Goal: Information Seeking & Learning: Learn about a topic

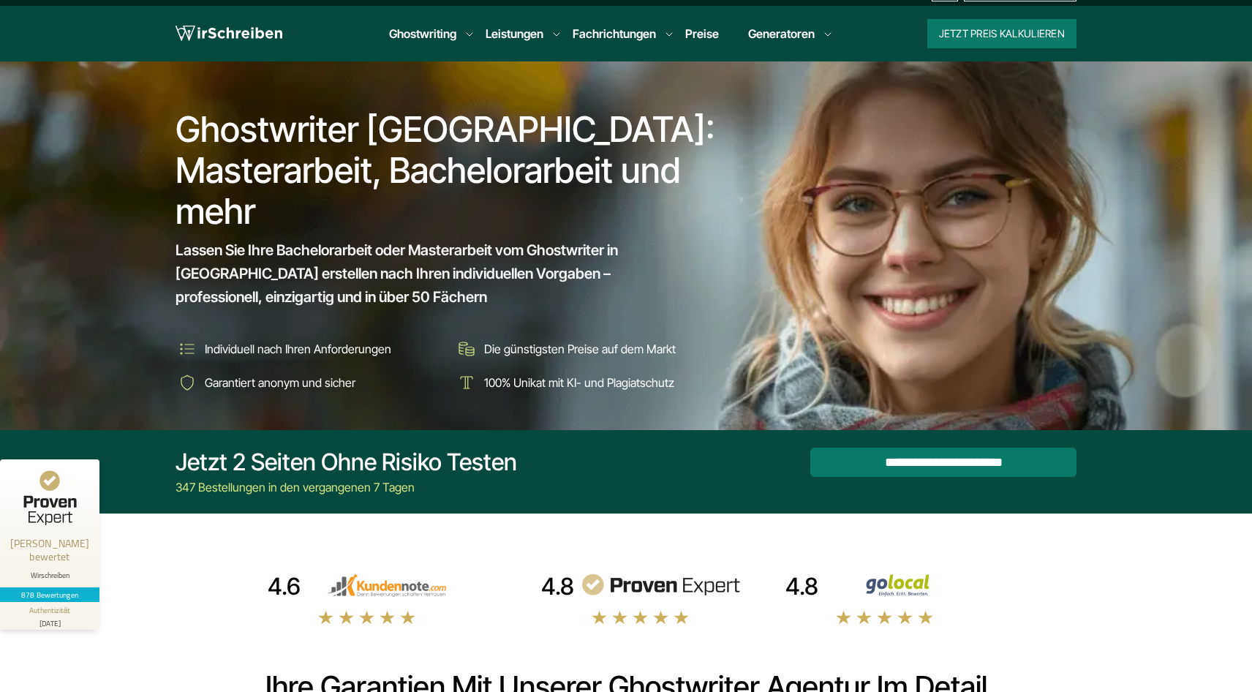
scroll to position [31, 0]
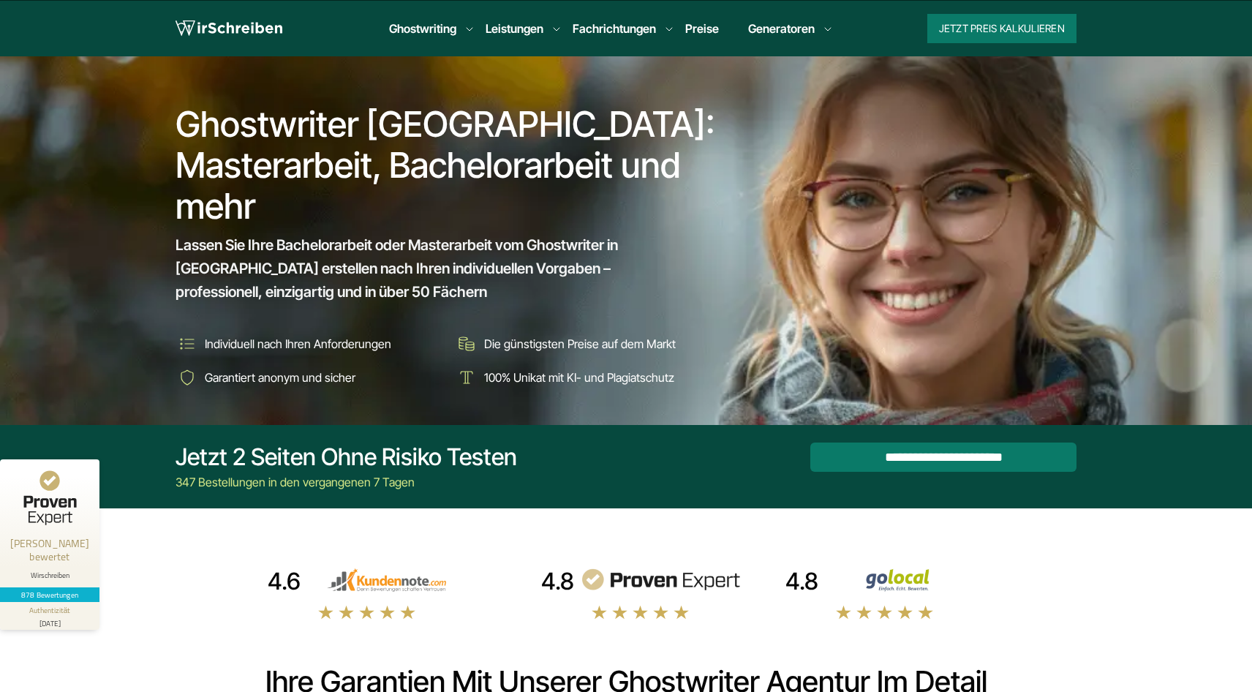
drag, startPoint x: 303, startPoint y: 265, endPoint x: 389, endPoint y: 386, distance: 147.9
click at [389, 386] on div "Ghostwriter Österreich: Masterarbeit, Bachelorarbeit und mehr Lassen Sie Ihre B…" at bounding box center [451, 240] width 550 height 298
click at [335, 318] on div "Ghostwriter Österreich: Masterarbeit, Bachelorarbeit und mehr Lassen Sie Ihre B…" at bounding box center [451, 240] width 550 height 298
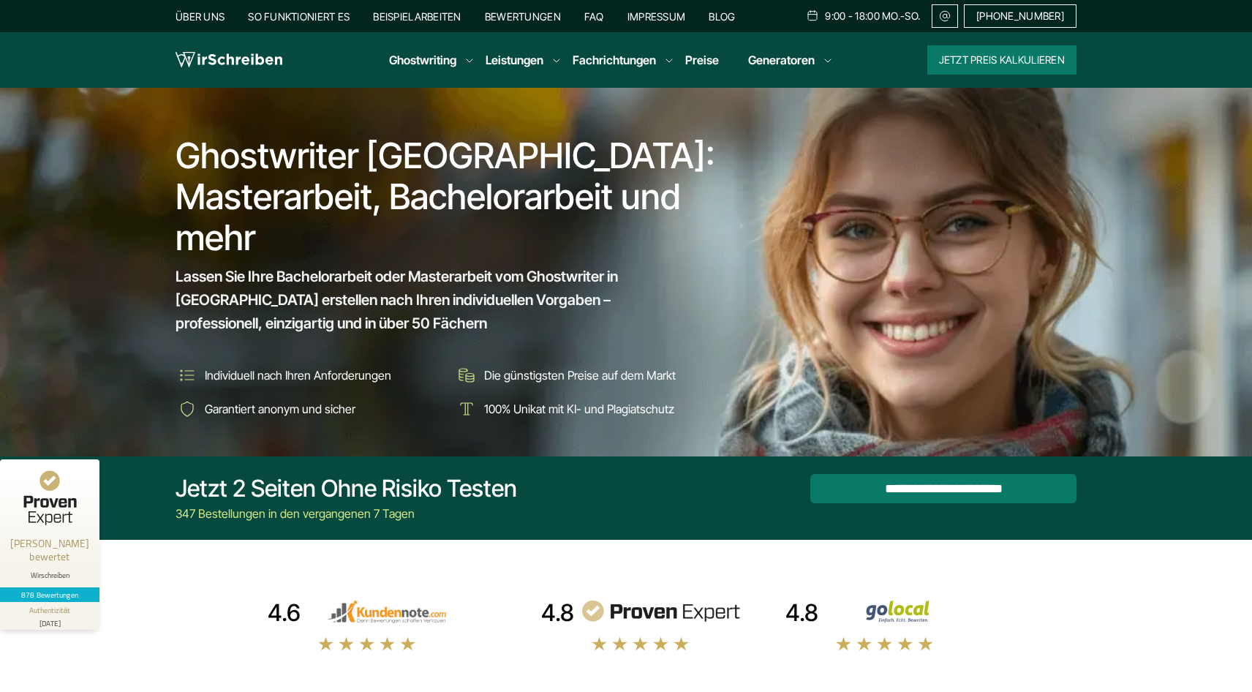
scroll to position [0, 0]
click at [423, 10] on li "Beispielarbeiten" at bounding box center [417, 16] width 88 height 13
click at [420, 22] on link "Beispielarbeiten" at bounding box center [417, 16] width 88 height 12
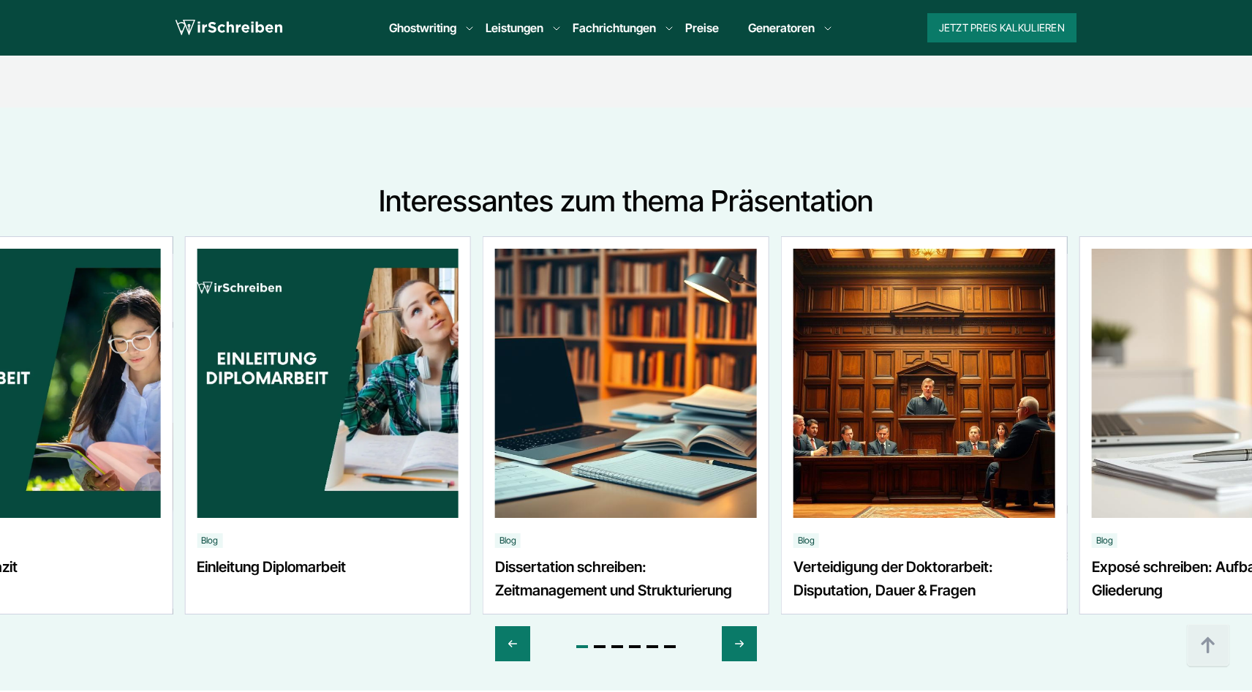
scroll to position [1283, 0]
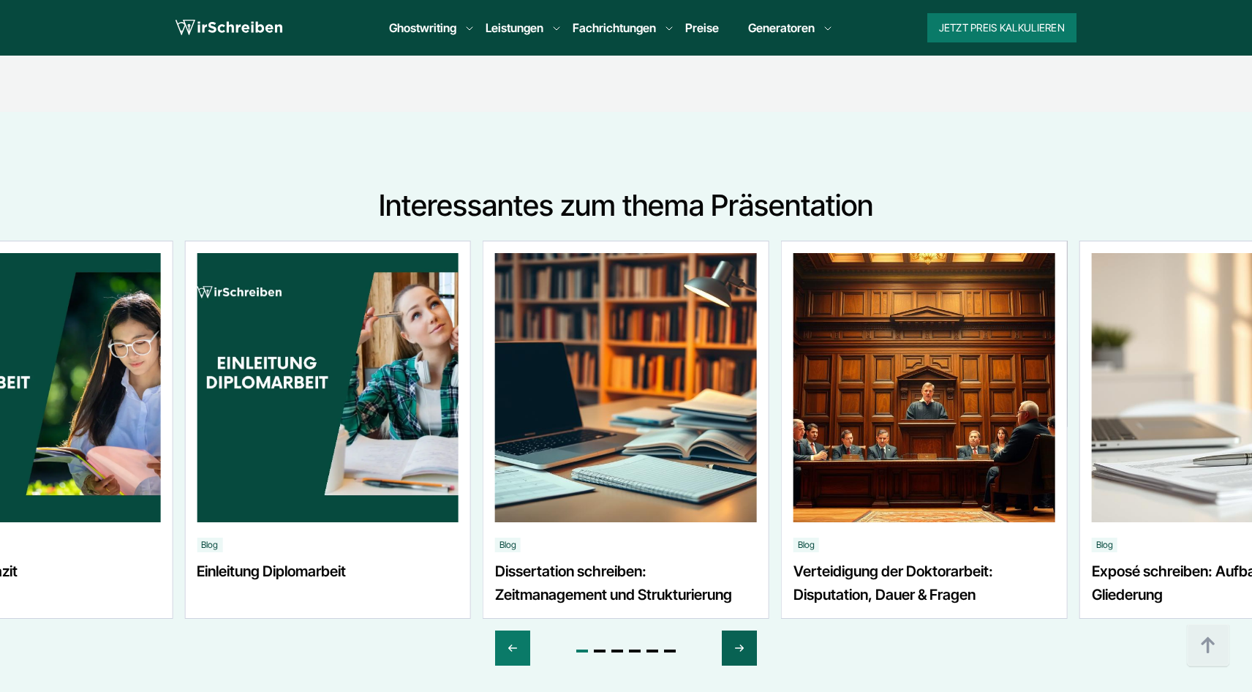
click at [735, 658] on icon "Next slide" at bounding box center [739, 647] width 12 height 35
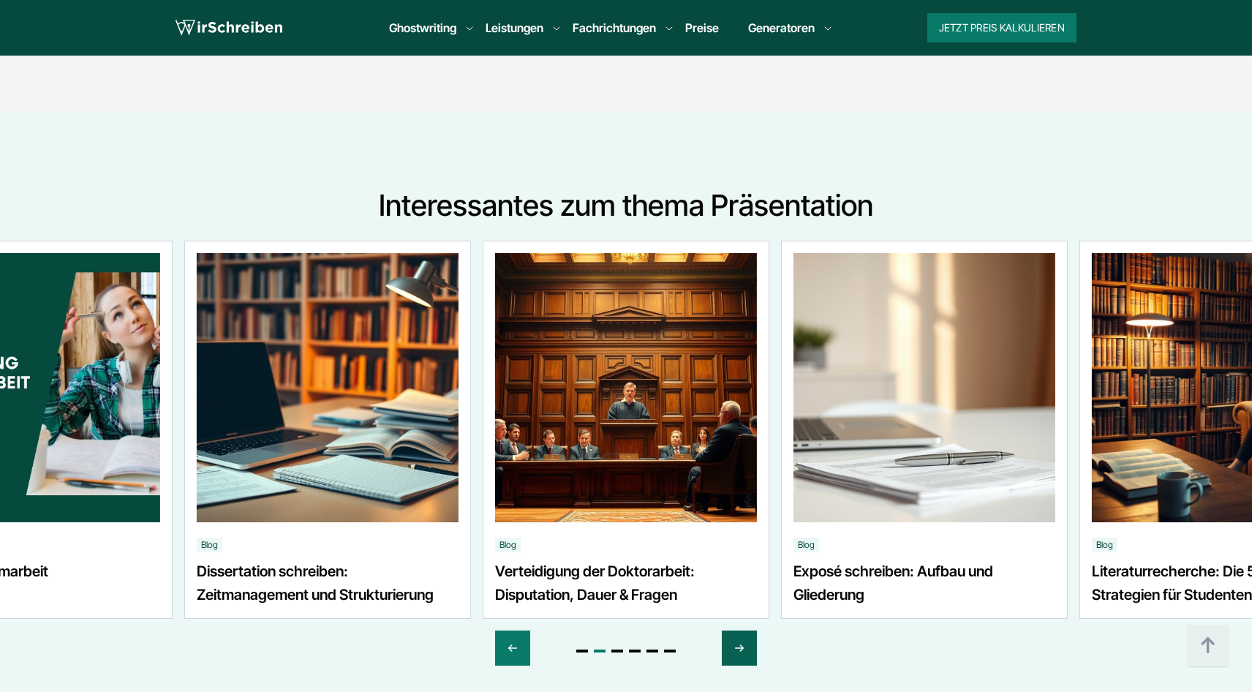
click at [735, 658] on icon "Next slide" at bounding box center [739, 647] width 12 height 35
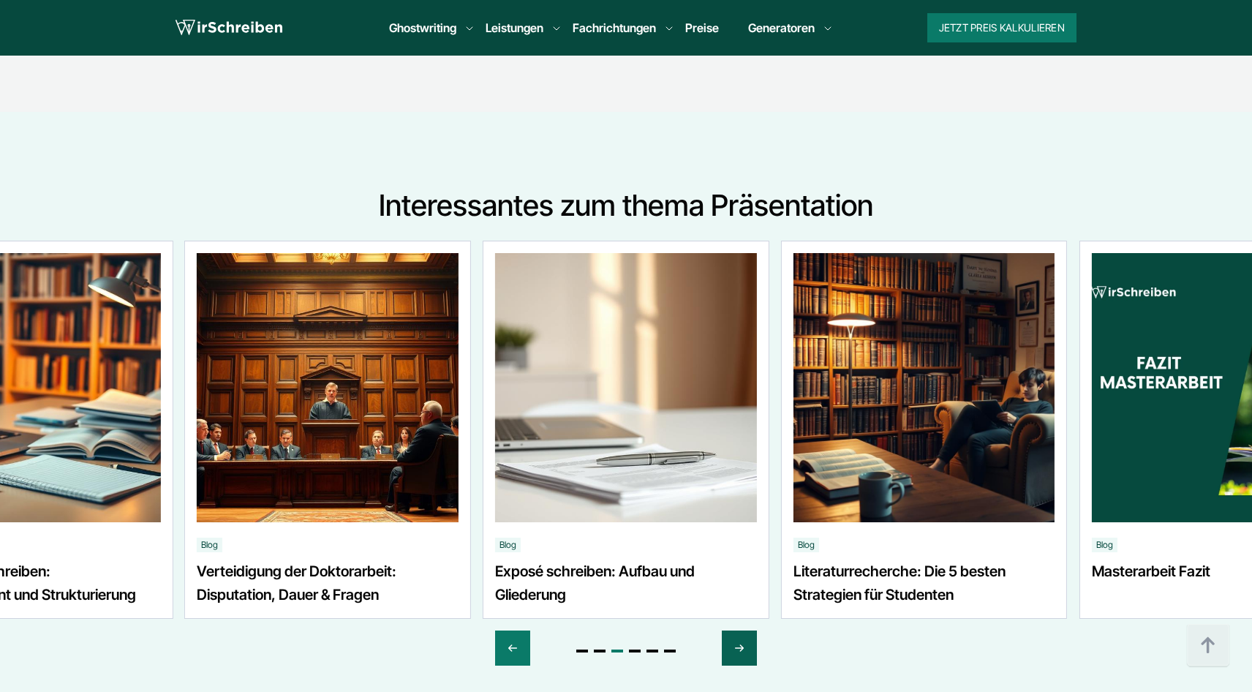
click at [735, 658] on icon "Next slide" at bounding box center [739, 647] width 12 height 35
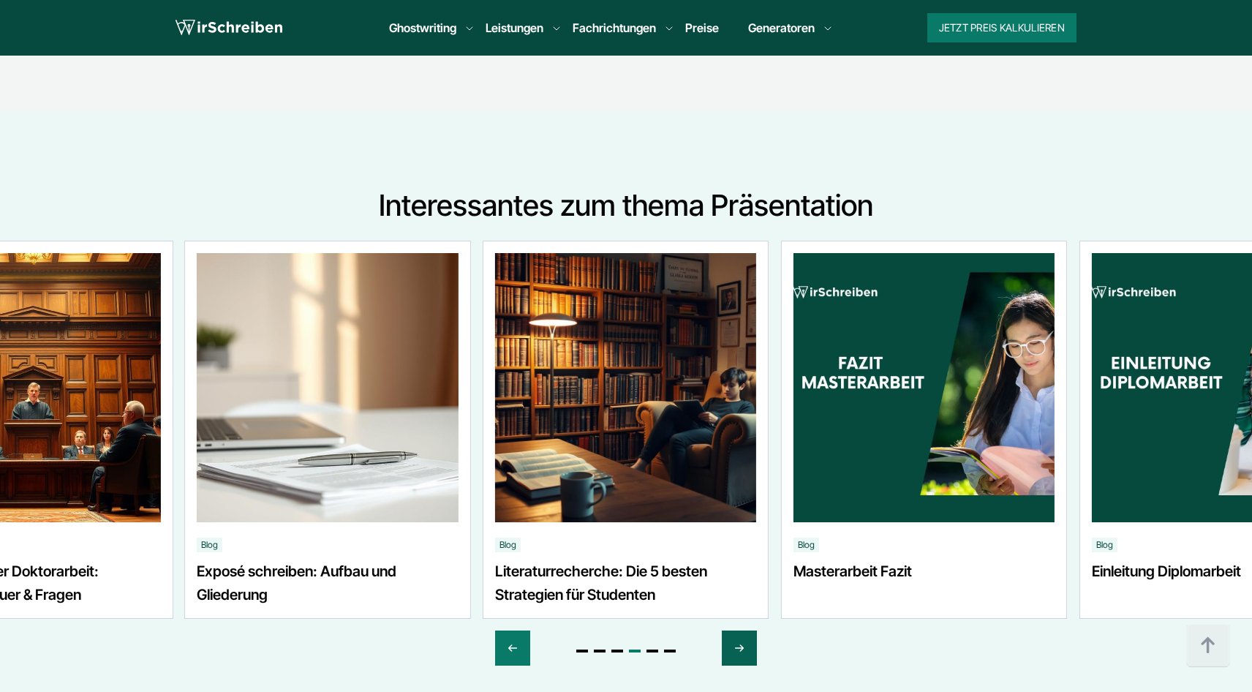
click at [735, 658] on icon "Next slide" at bounding box center [739, 647] width 12 height 35
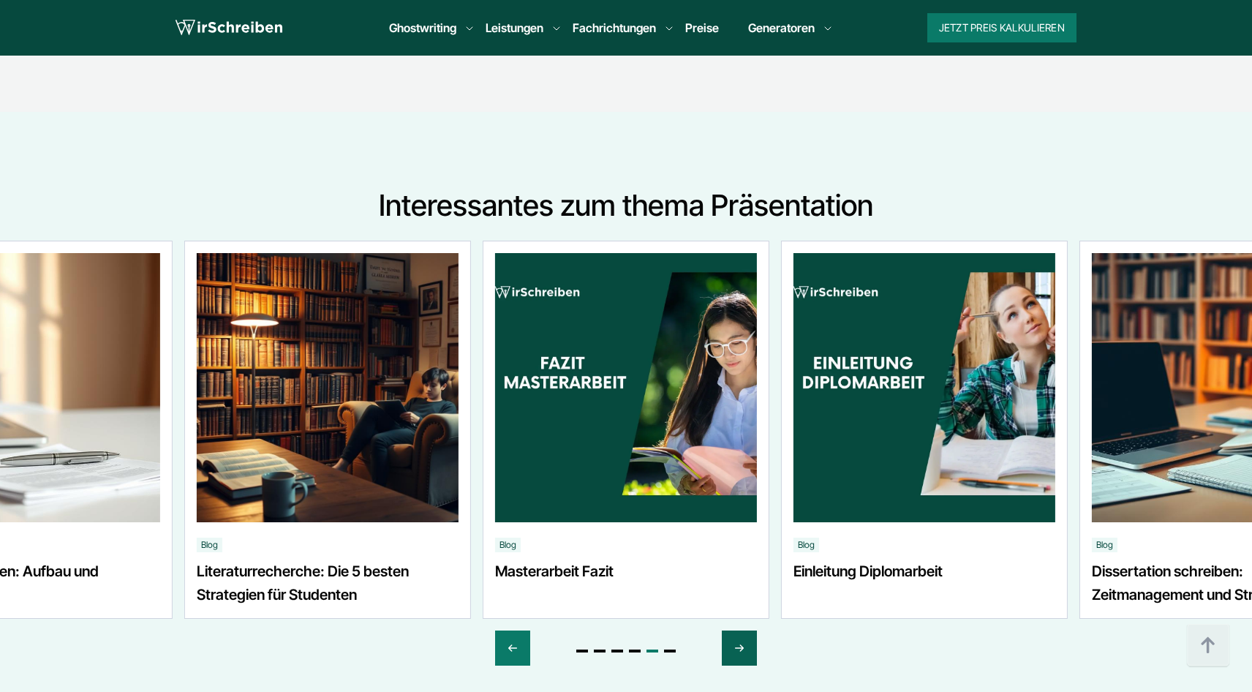
click at [735, 658] on icon "Next slide" at bounding box center [739, 647] width 12 height 35
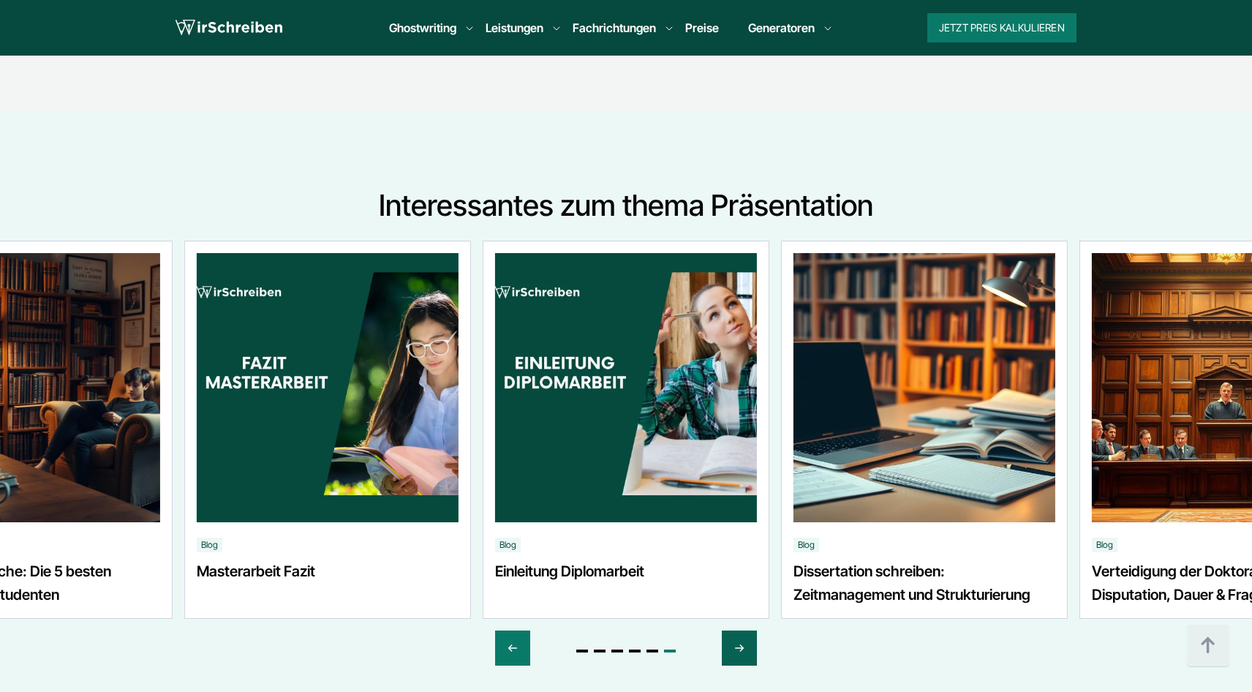
click at [735, 658] on icon "Next slide" at bounding box center [739, 647] width 12 height 35
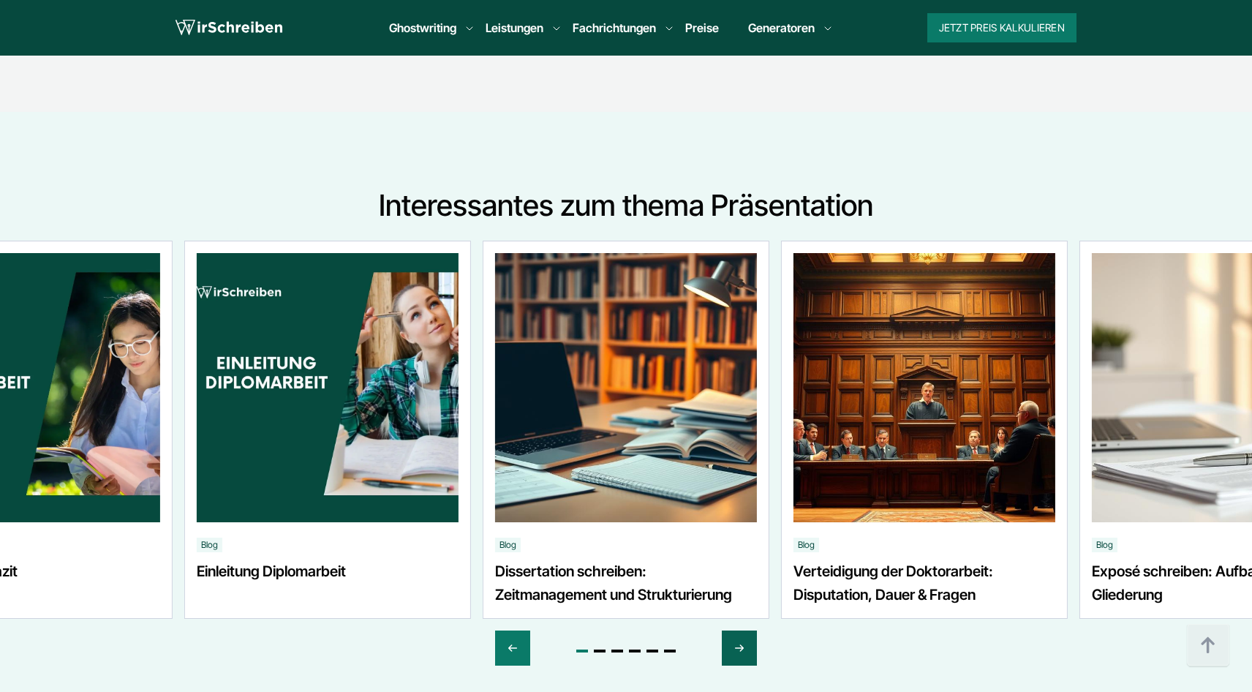
click at [735, 658] on icon "Next slide" at bounding box center [739, 647] width 12 height 35
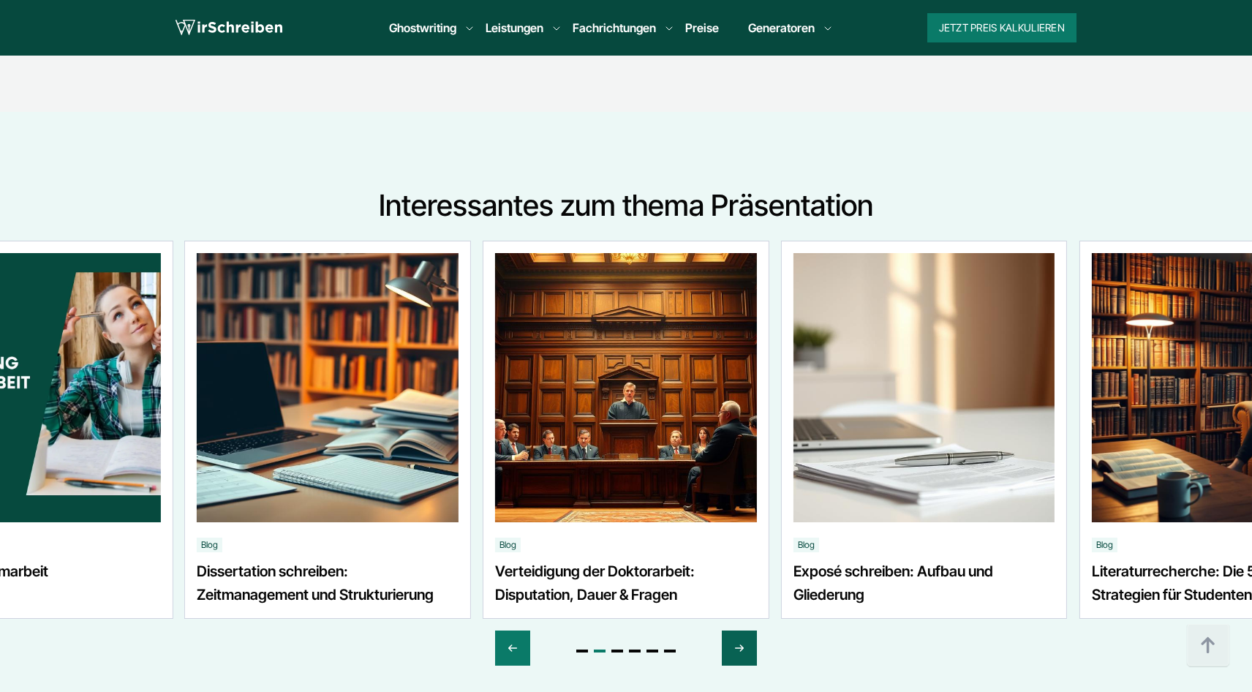
click at [735, 658] on icon "Next slide" at bounding box center [739, 647] width 12 height 35
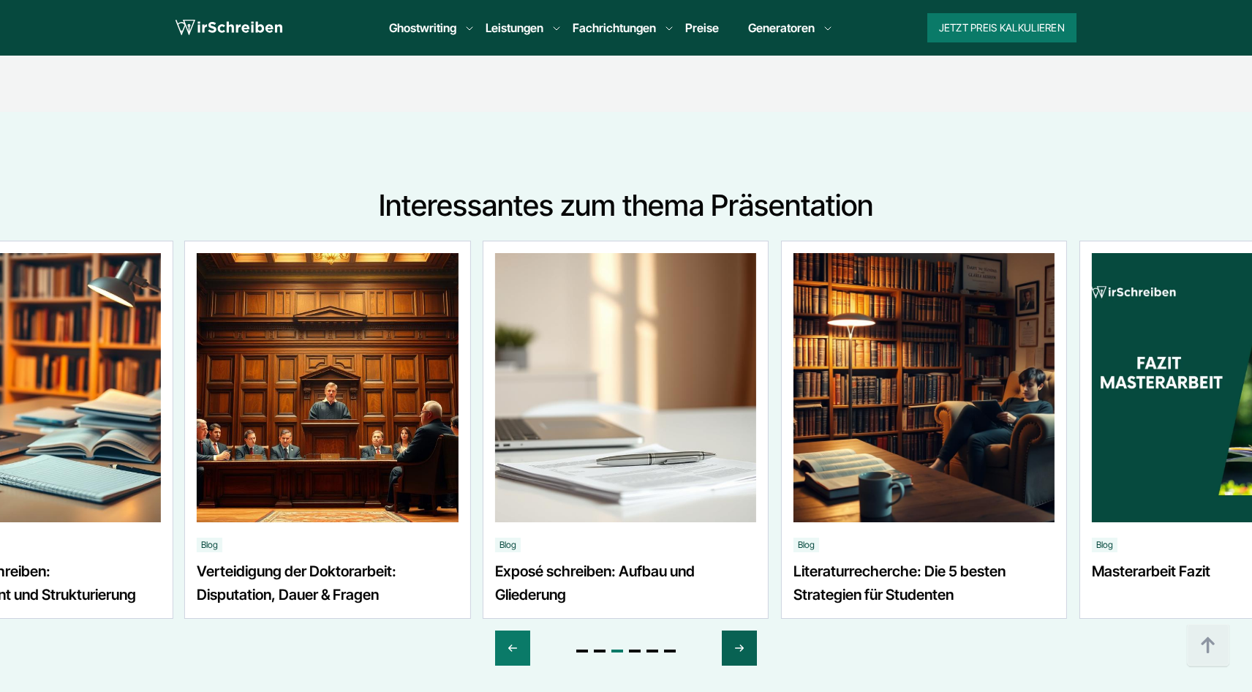
click at [735, 658] on icon "Next slide" at bounding box center [739, 647] width 12 height 35
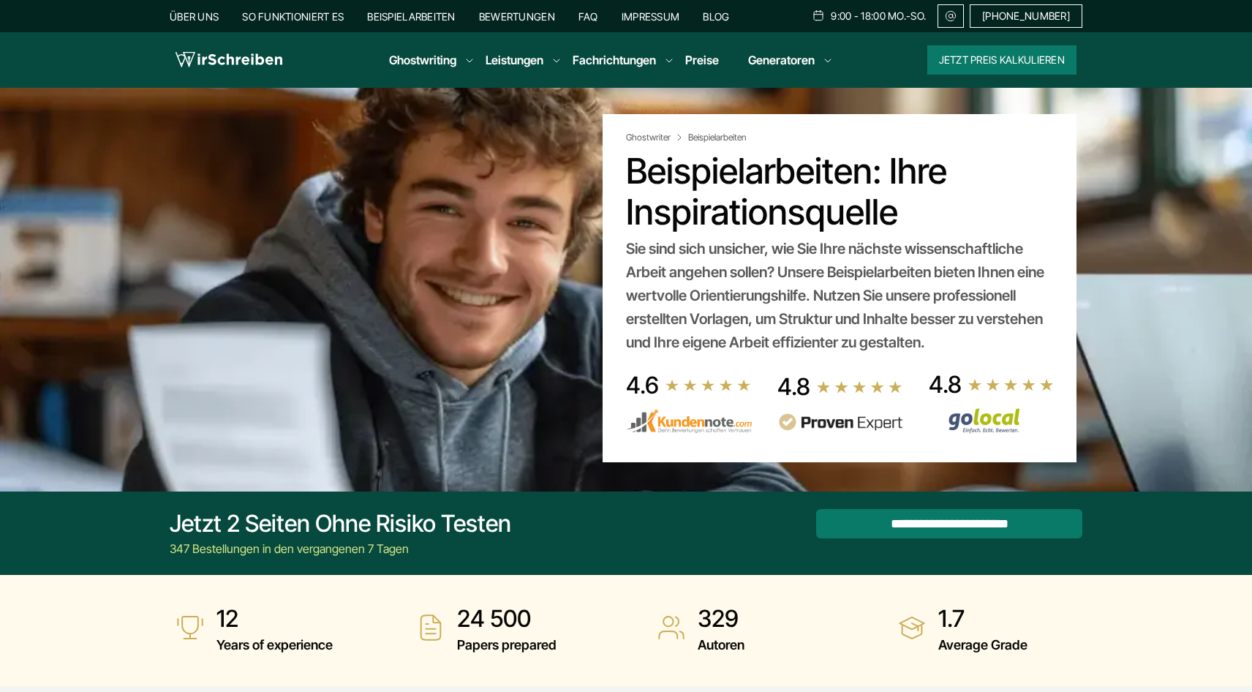
scroll to position [0, 0]
click at [698, 62] on link "Preise" at bounding box center [702, 60] width 34 height 15
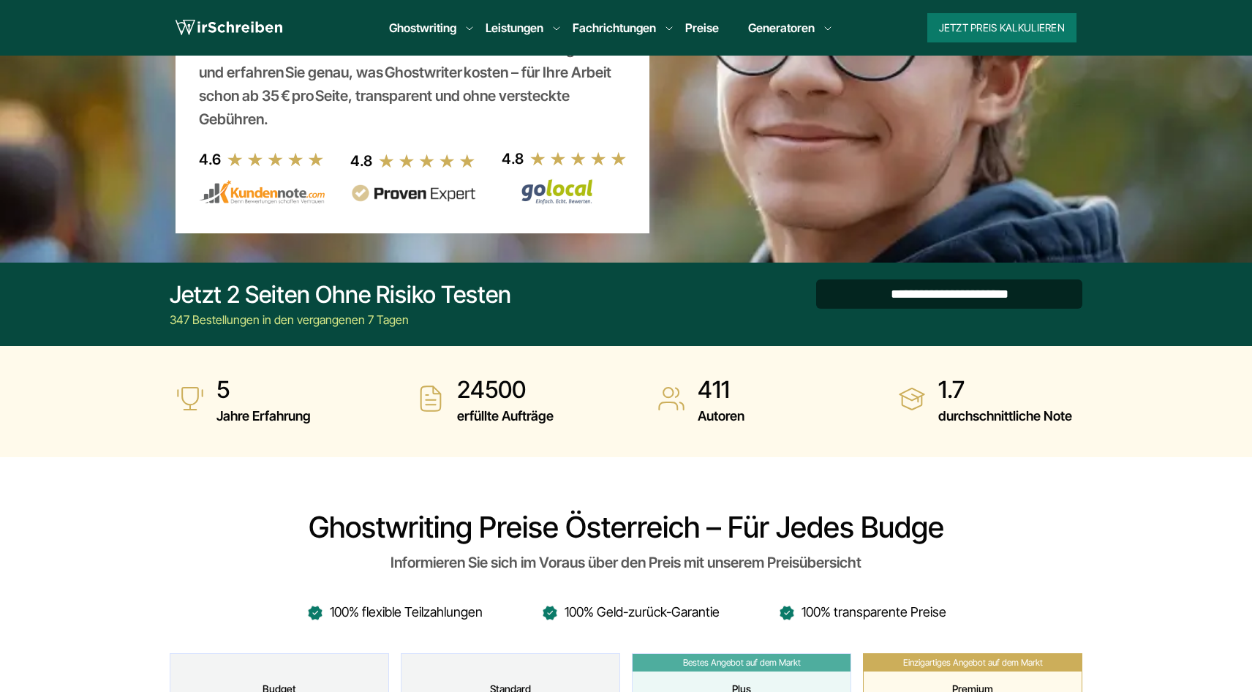
scroll to position [241, 0]
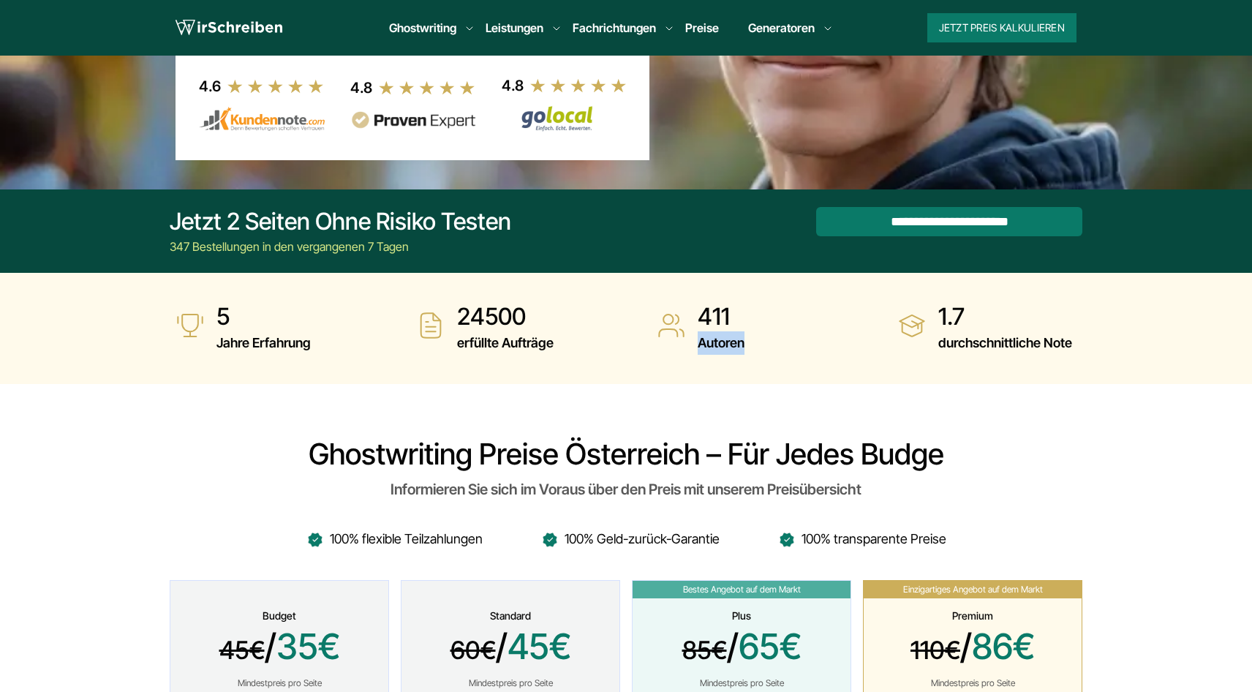
drag, startPoint x: 701, startPoint y: 336, endPoint x: 757, endPoint y: 358, distance: 59.5
click at [757, 358] on section "5 Jahre Erfahrung 24500 erfüllte Aufträge 411 Autoren 1.7" at bounding box center [626, 328] width 1252 height 111
click at [233, 22] on img at bounding box center [229, 28] width 107 height 22
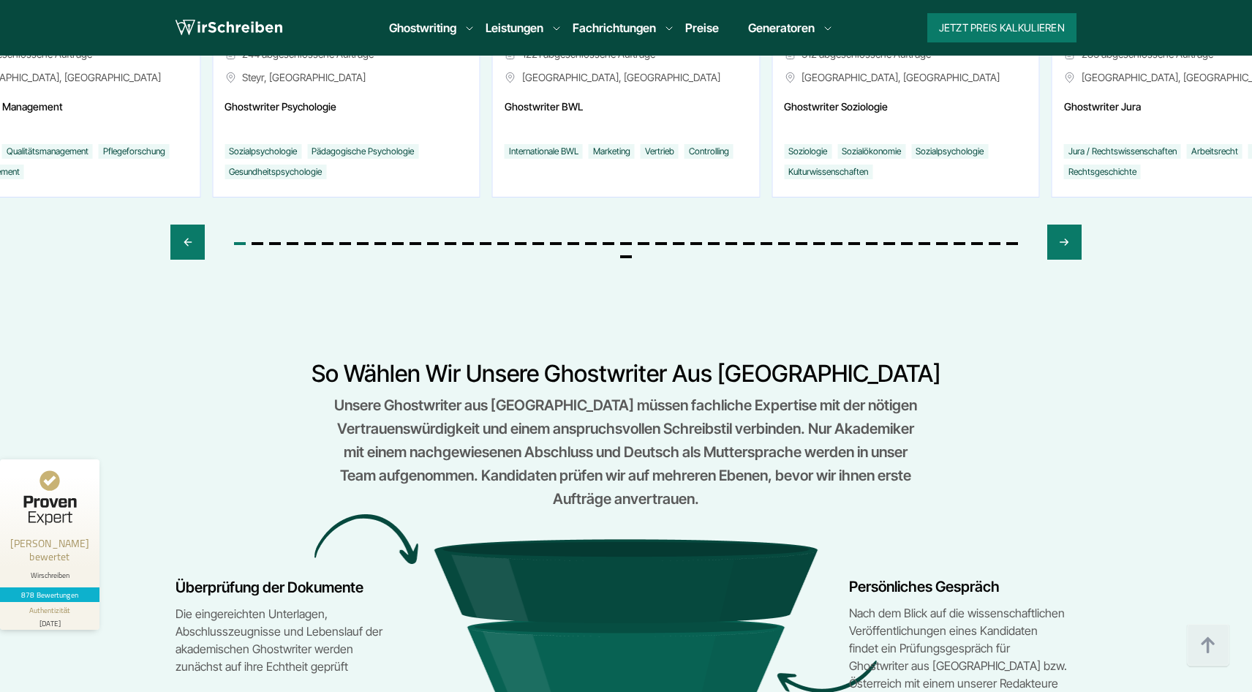
scroll to position [5925, 0]
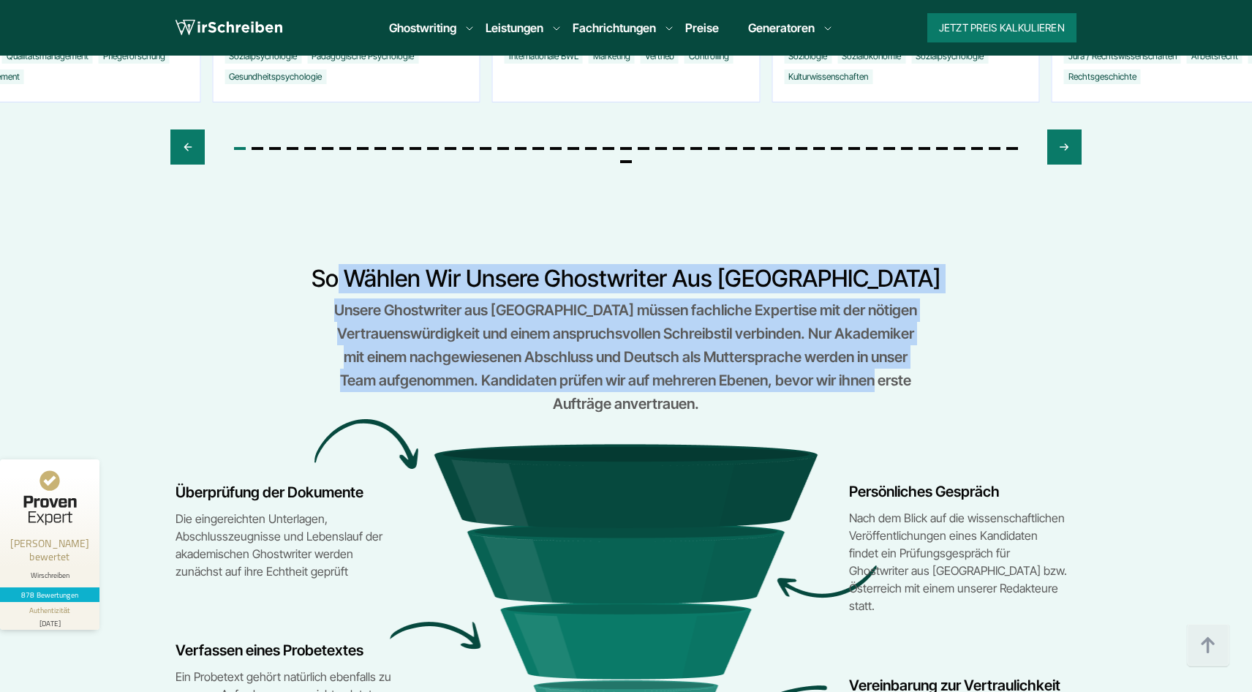
drag, startPoint x: 418, startPoint y: 214, endPoint x: 554, endPoint y: 353, distance: 194.4
click at [554, 353] on div "So wählen wir unsere Ghostwriter aus Wien Unsere Ghostwriter aus Österreich müs…" at bounding box center [626, 508] width 936 height 489
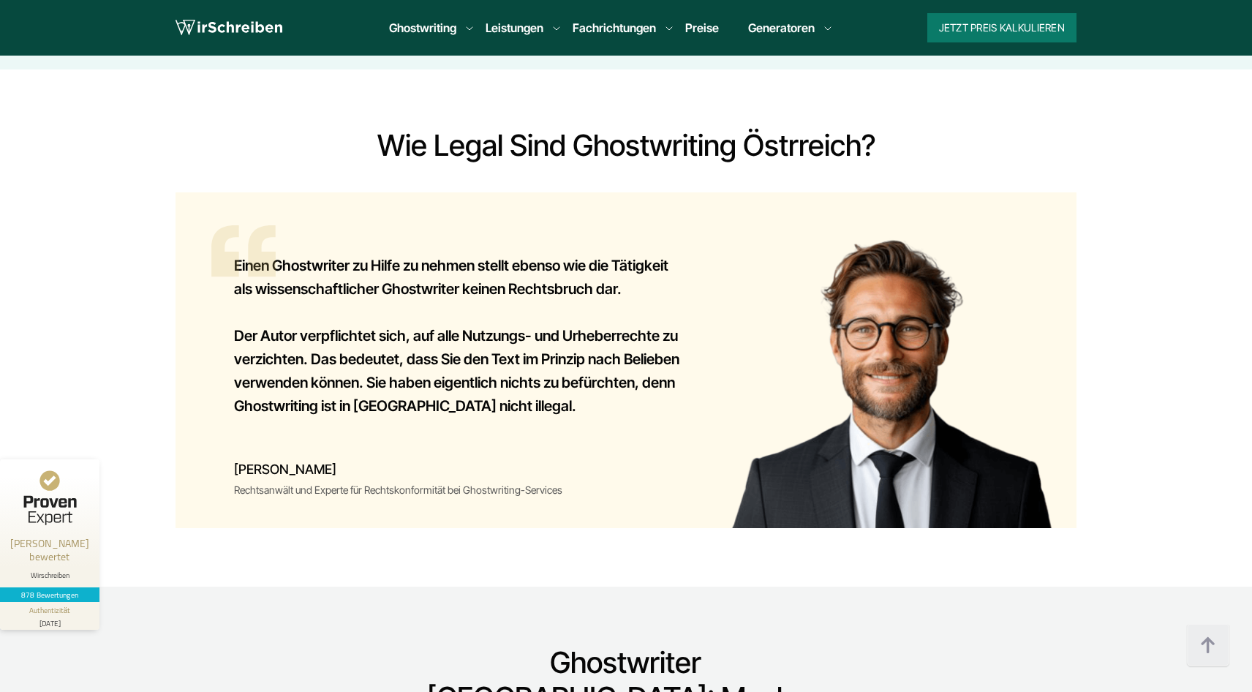
scroll to position [9923, 0]
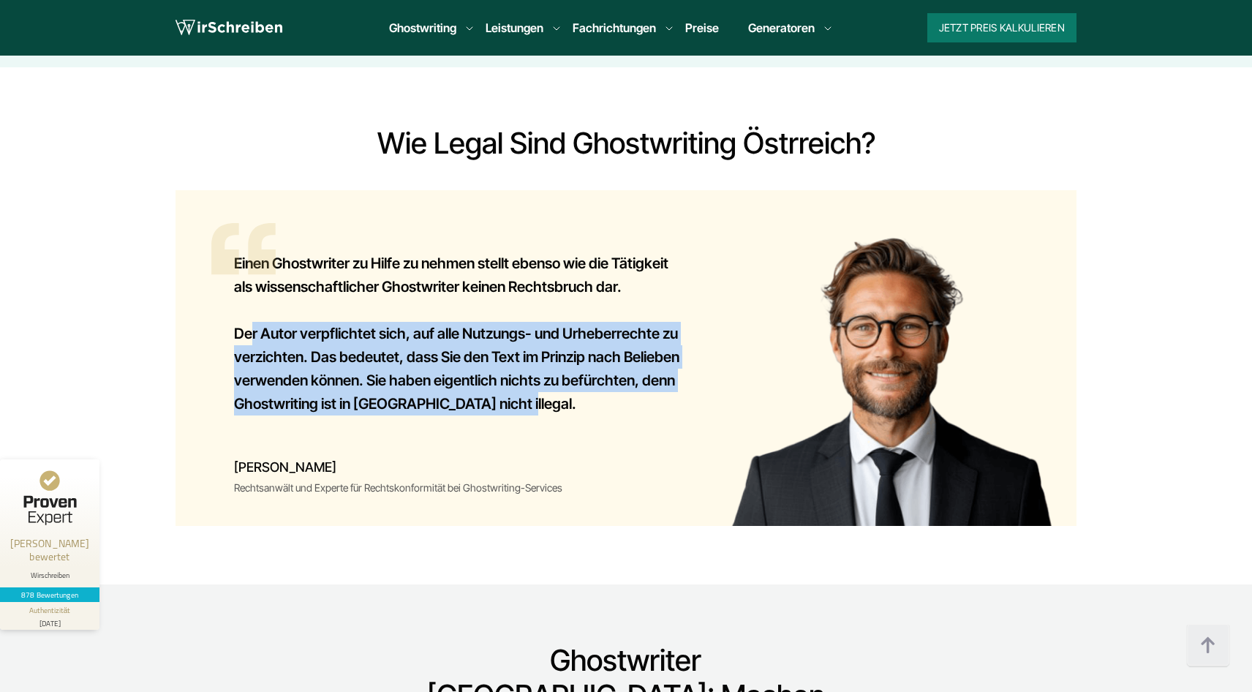
drag, startPoint x: 250, startPoint y: 241, endPoint x: 385, endPoint y: 322, distance: 157.8
click at [385, 322] on div "Einen Ghostwriter zu Hilfe zu nehmen stellt ebenso wie die Tätigkeit als wissen…" at bounding box center [460, 341] width 453 height 196
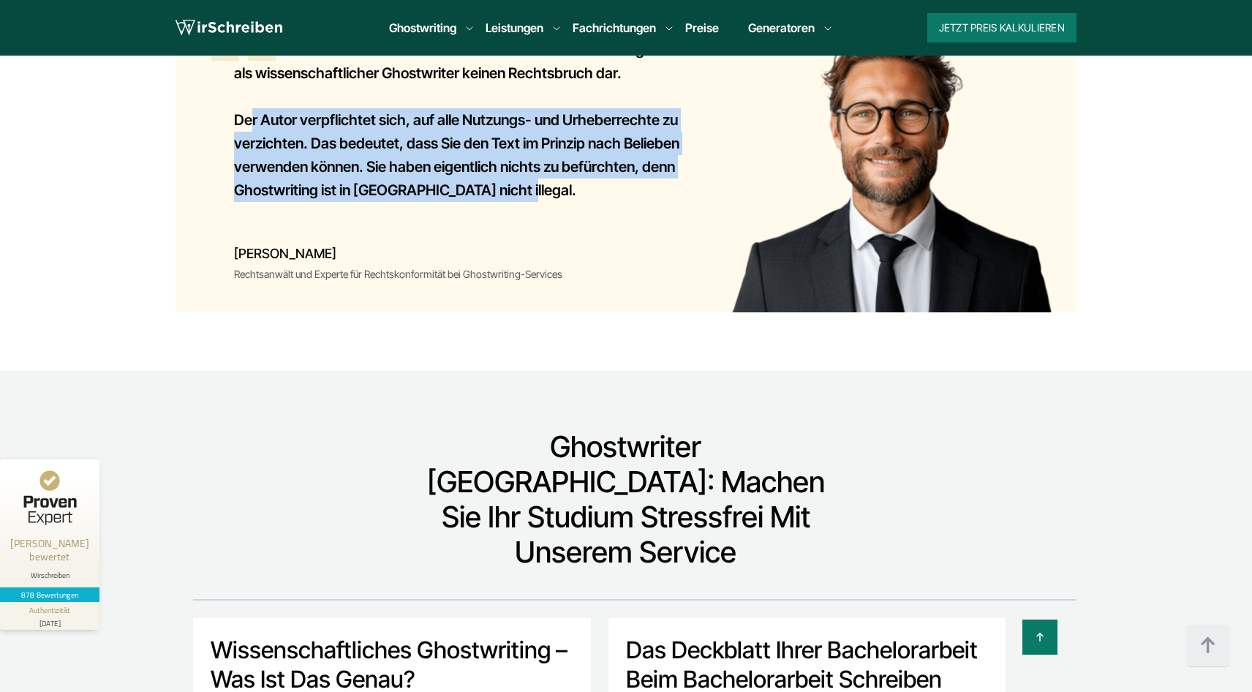
scroll to position [10260, 0]
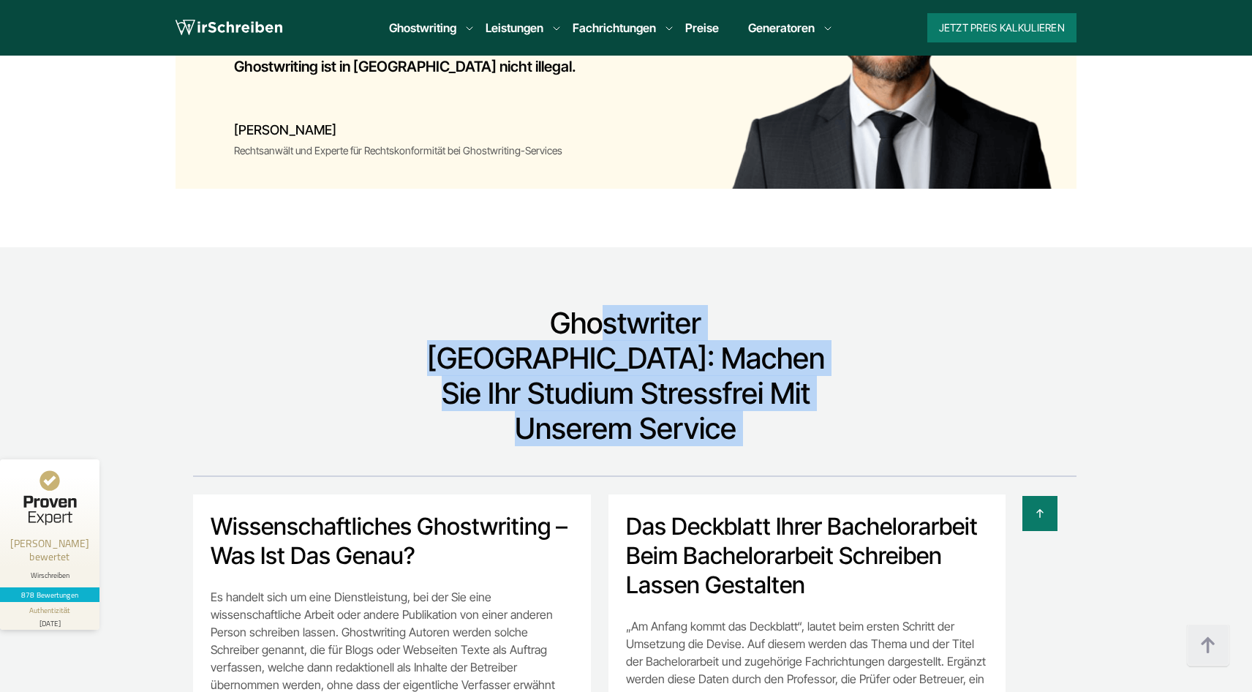
drag, startPoint x: 475, startPoint y: 244, endPoint x: 589, endPoint y: 321, distance: 138.1
click at [589, 321] on section "Ghostwriter Österreich: Machen Sie Ihr Studium stressfrei mit unserem Service W…" at bounding box center [626, 660] width 1252 height 826
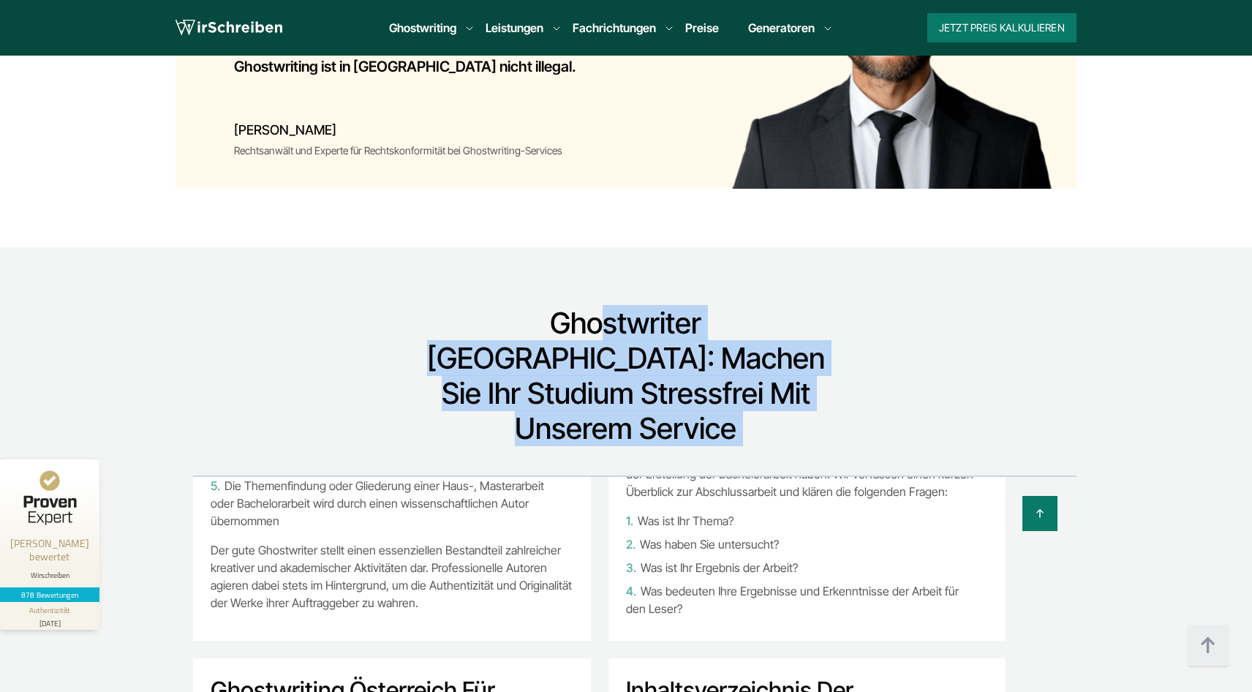
scroll to position [588, 0]
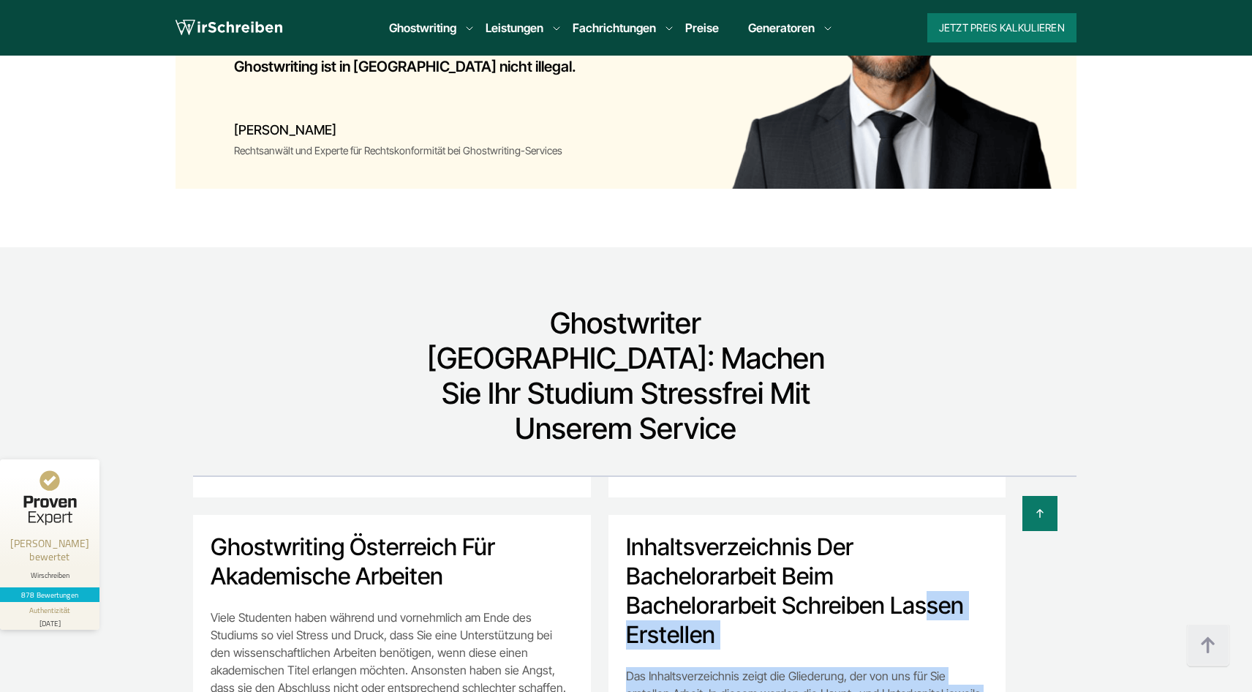
drag, startPoint x: 671, startPoint y: 439, endPoint x: 835, endPoint y: 591, distance: 224.1
click at [835, 591] on div "Inhaltsverzeichnis der Bachelorarbeit beim Bachelorarbeit schreiben lassen erst…" at bounding box center [807, 641] width 398 height 252
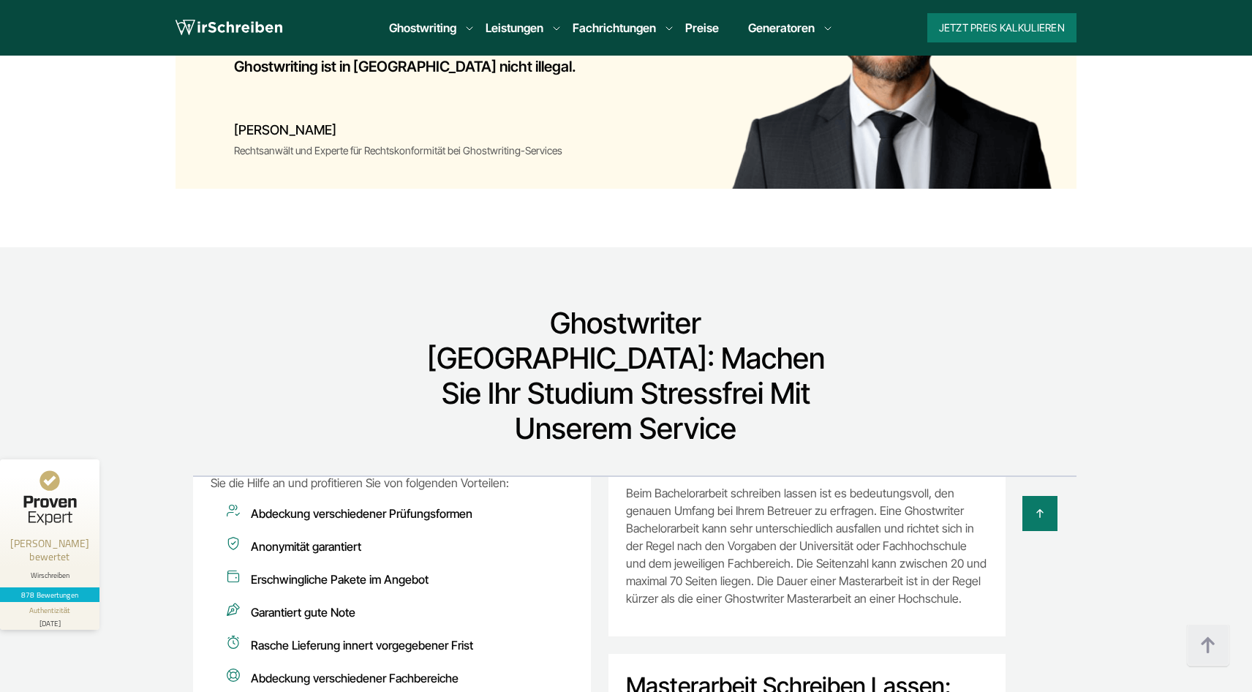
scroll to position [1787, 0]
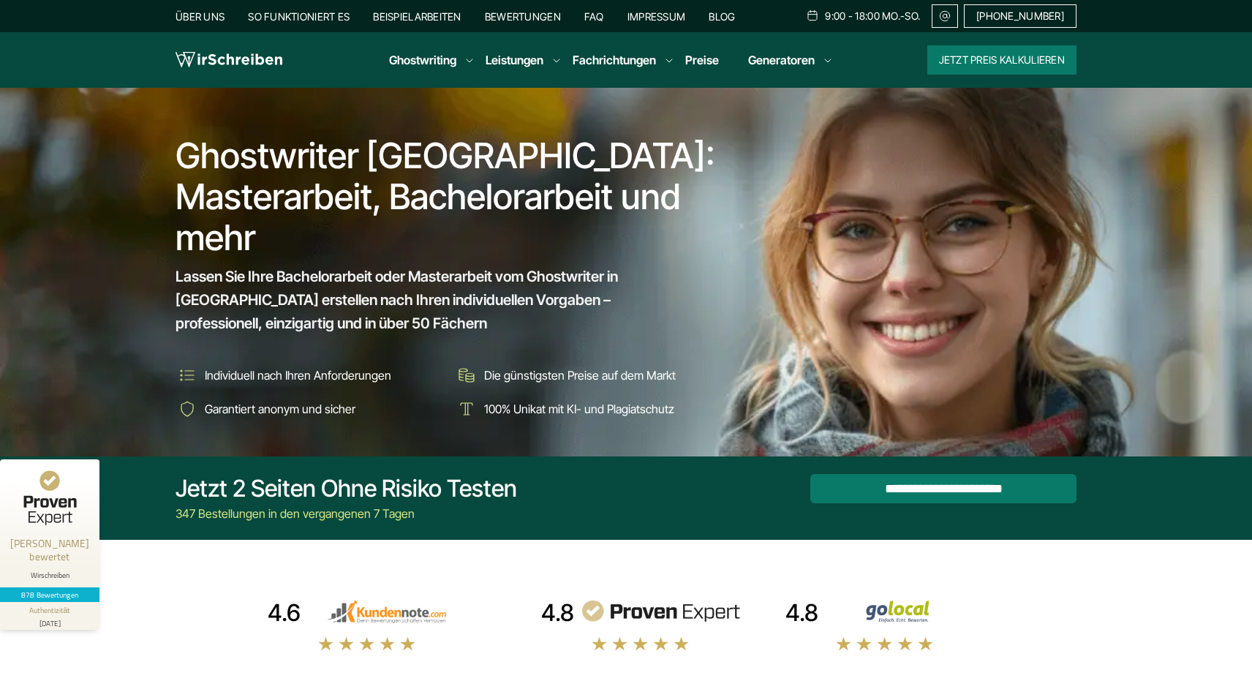
click at [594, 15] on link "FAQ" at bounding box center [594, 16] width 20 height 12
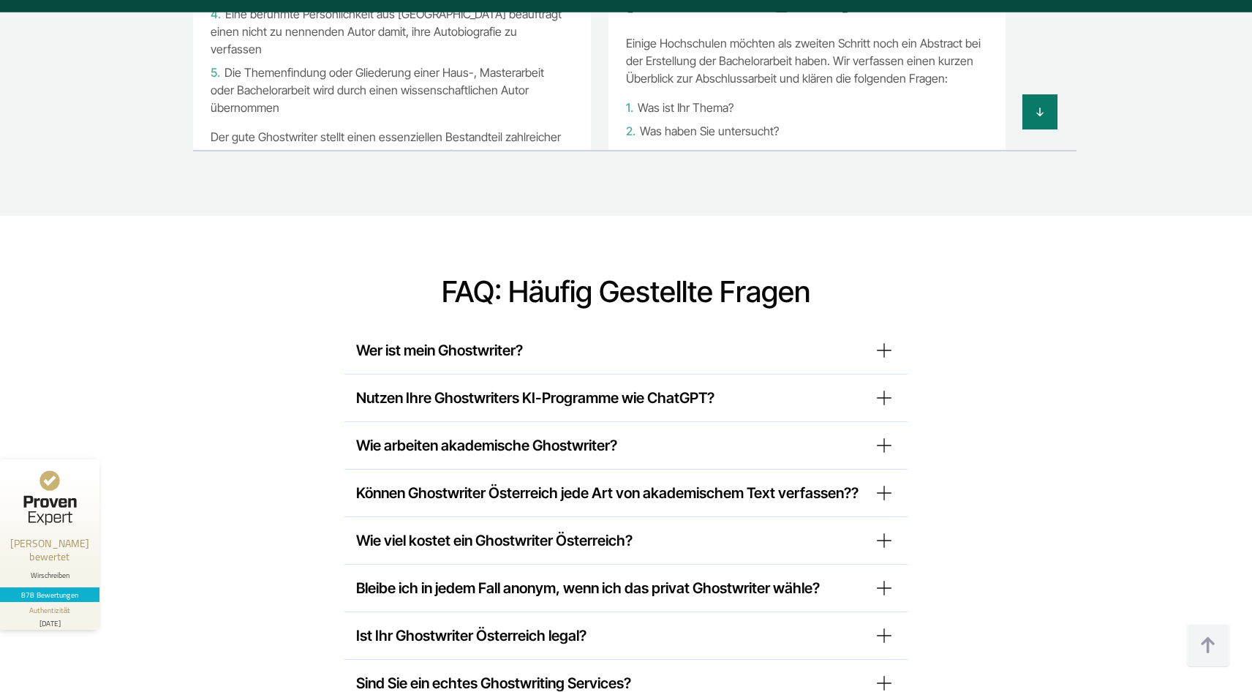
scroll to position [11118, 0]
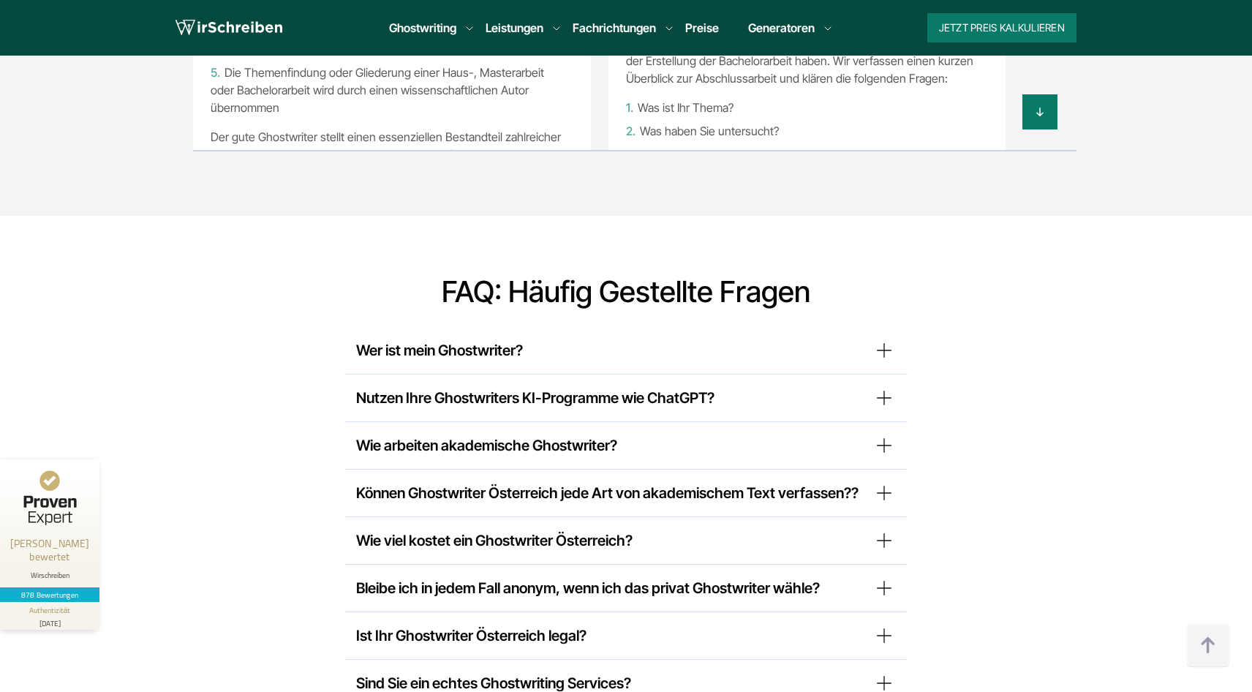
click at [532, 386] on summary "Nutzen Ihre Ghostwriters KI-Programme wie ChatGPT?" at bounding box center [626, 397] width 540 height 23
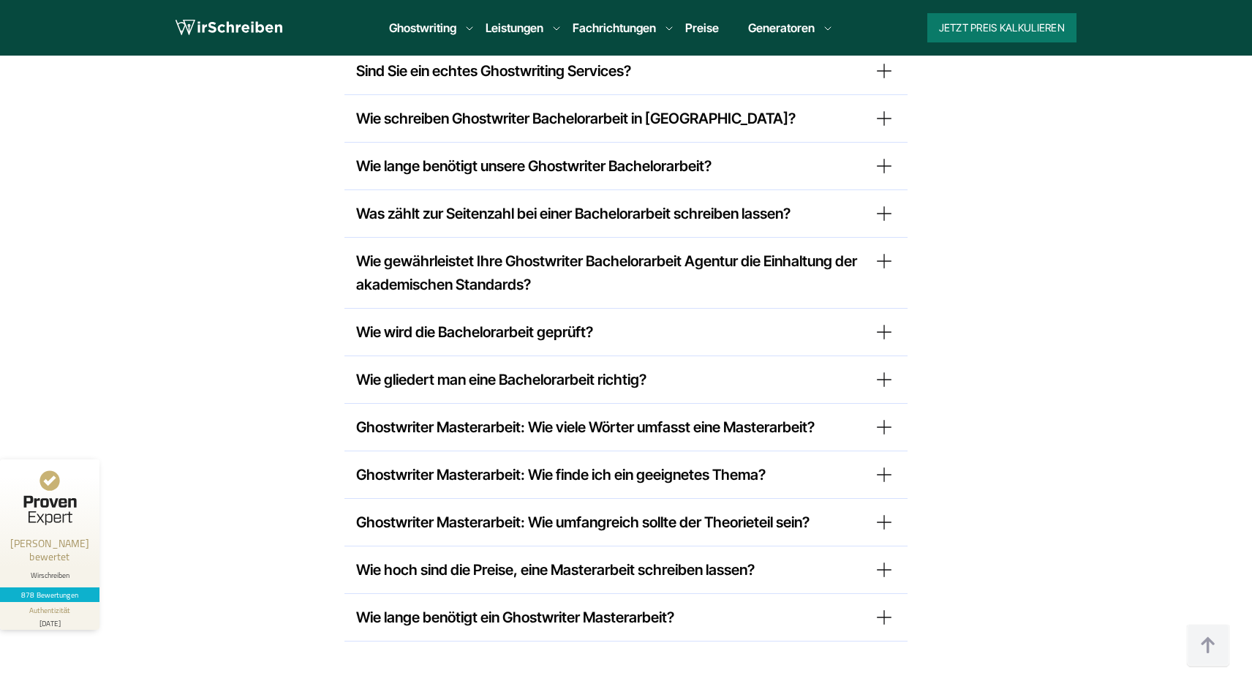
scroll to position [11794, 0]
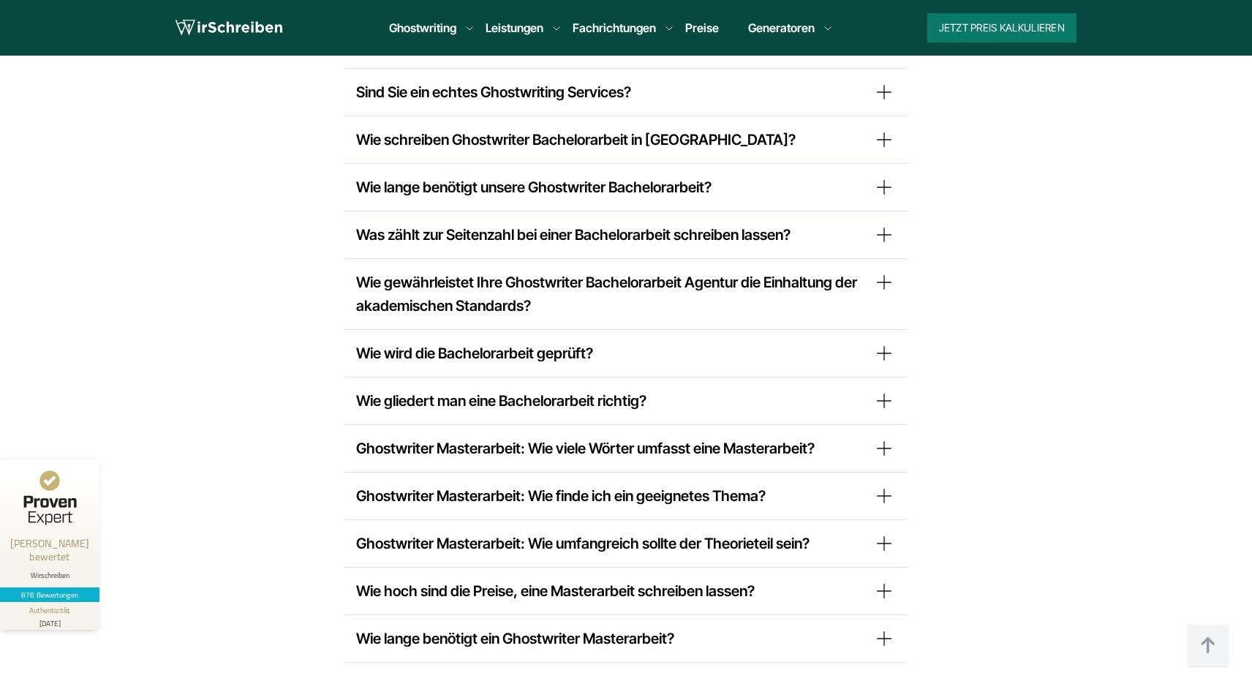
click at [744, 579] on summary "Wie hoch sind die Preise, eine Masterarbeit schreiben lassen?" at bounding box center [626, 590] width 540 height 23
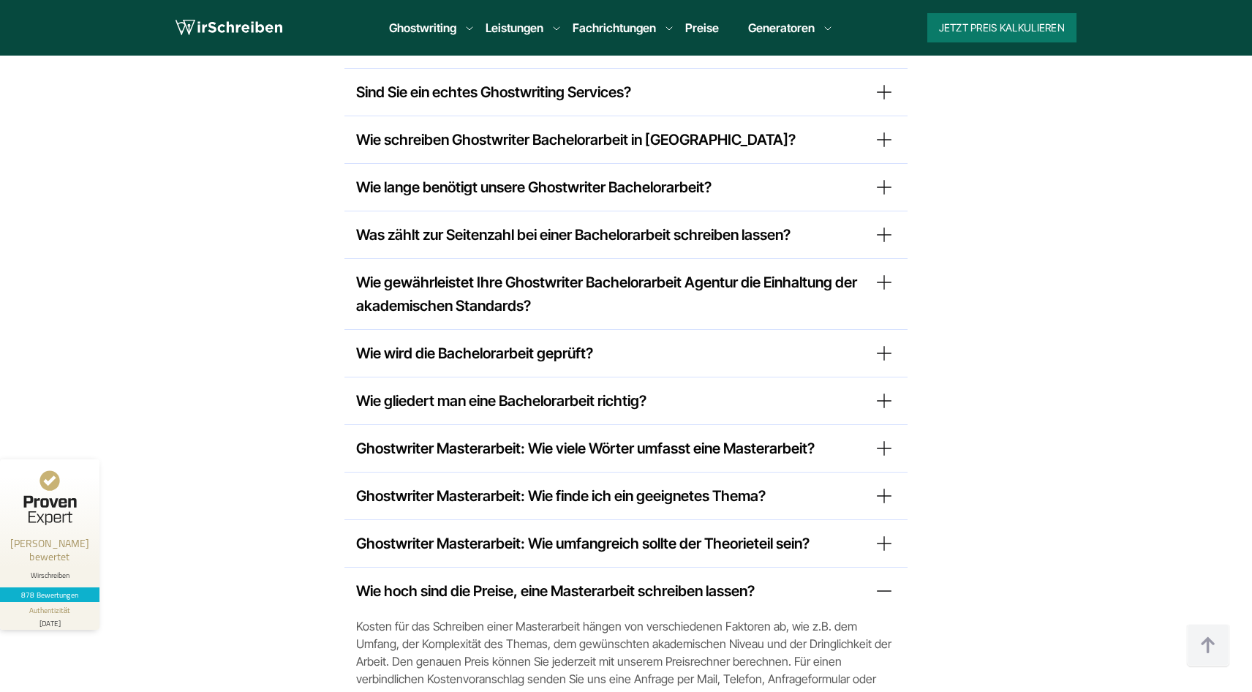
click at [722, 617] on span "Kosten für das Schreiben einer Masterarbeit hängen von verschiedenen Faktoren a…" at bounding box center [626, 661] width 540 height 88
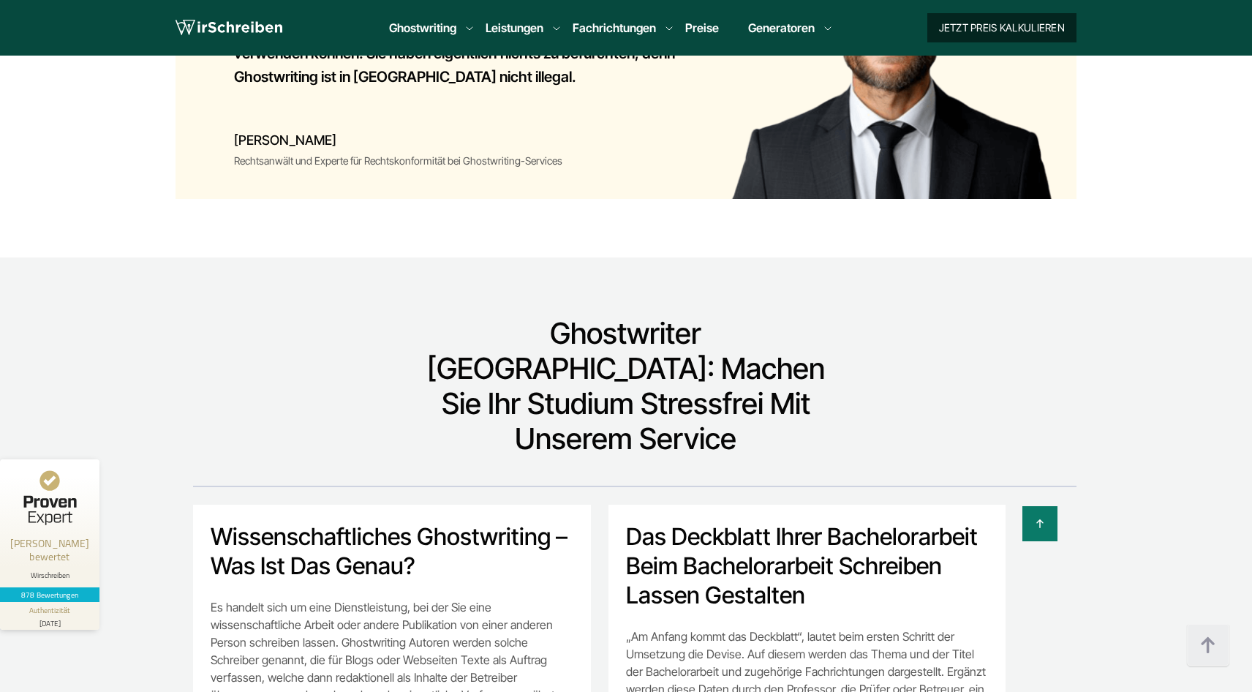
scroll to position [10022, 0]
